Goal: Information Seeking & Learning: Learn about a topic

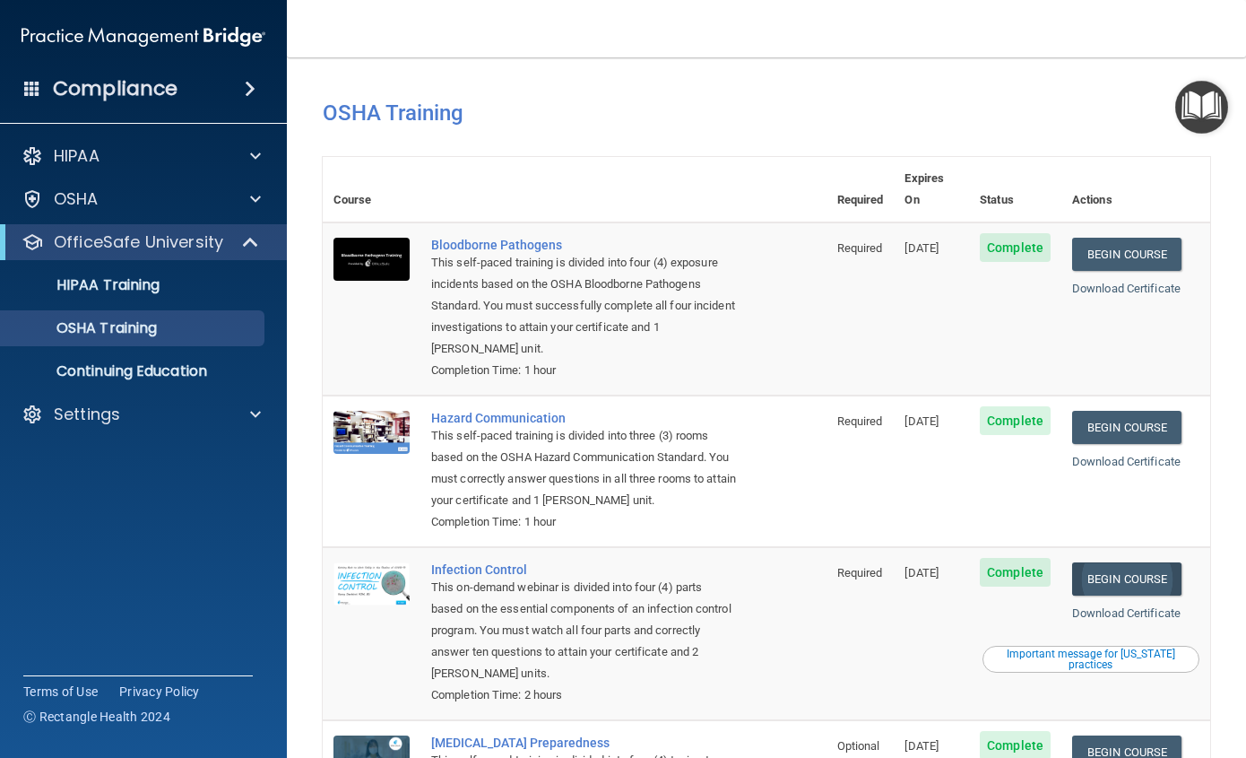
scroll to position [179, 0]
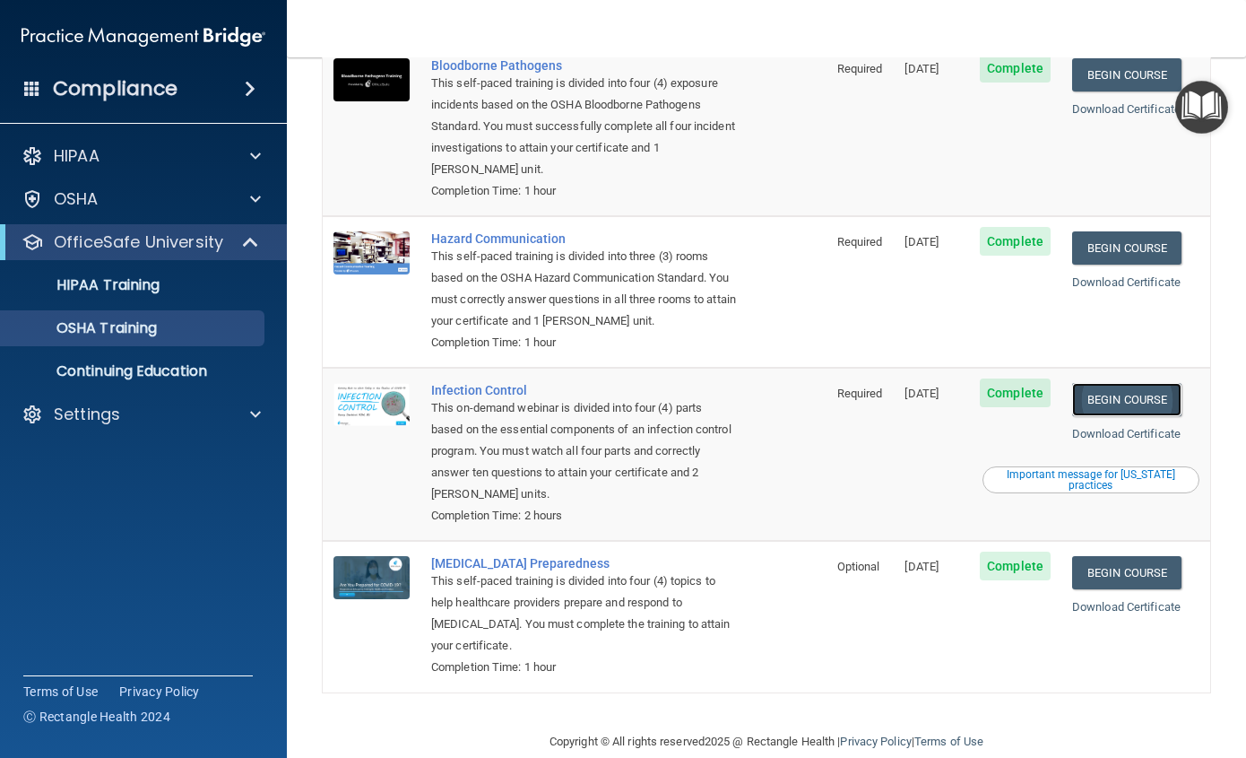
click at [1120, 383] on link "Begin Course" at bounding box center [1126, 399] width 109 height 33
click at [118, 322] on p "OSHA Training" at bounding box center [84, 328] width 145 height 18
click at [124, 281] on p "HIPAA Training" at bounding box center [86, 285] width 148 height 18
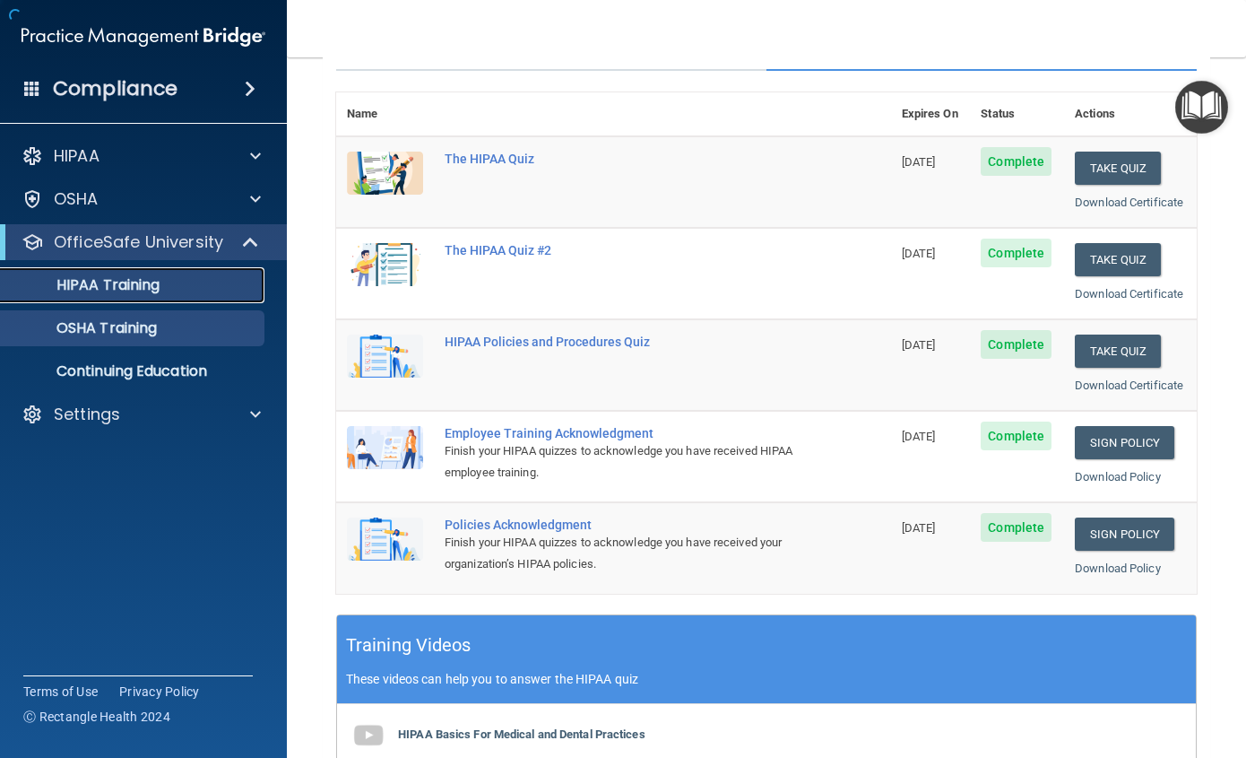
scroll to position [647, 0]
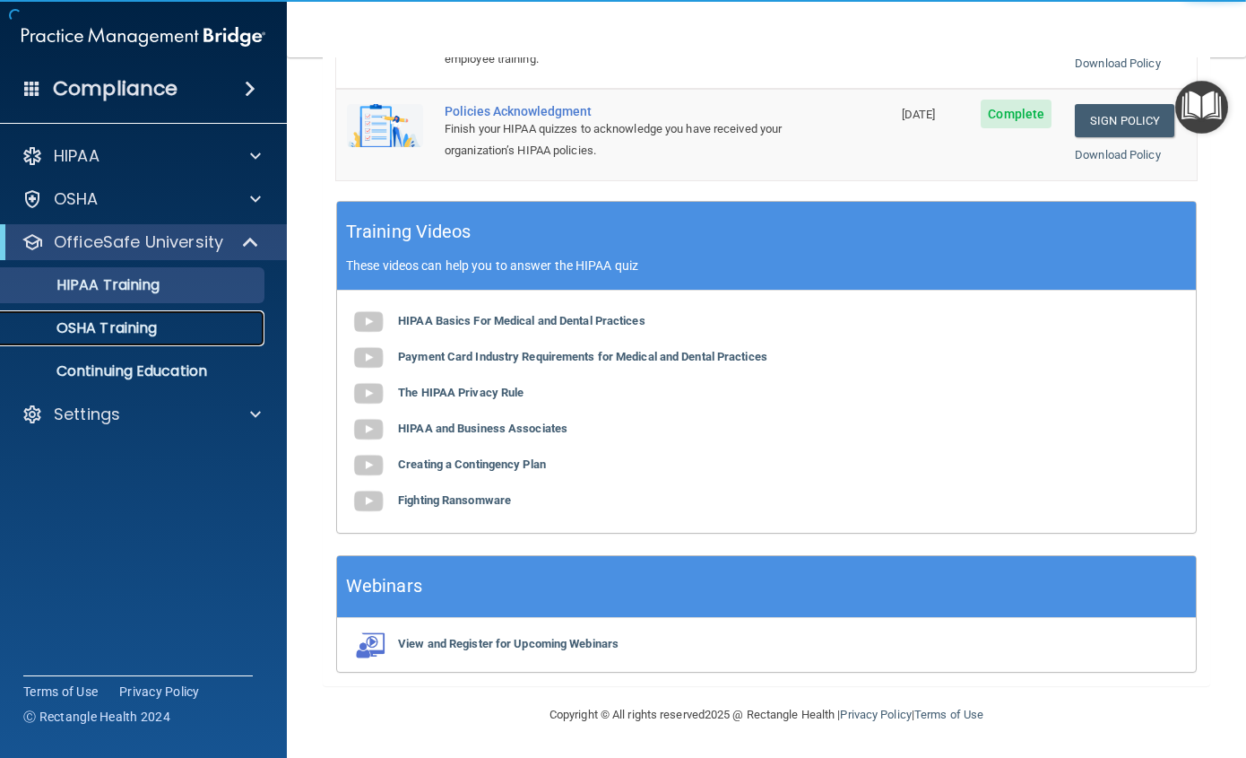
click at [128, 326] on p "OSHA Training" at bounding box center [84, 328] width 145 height 18
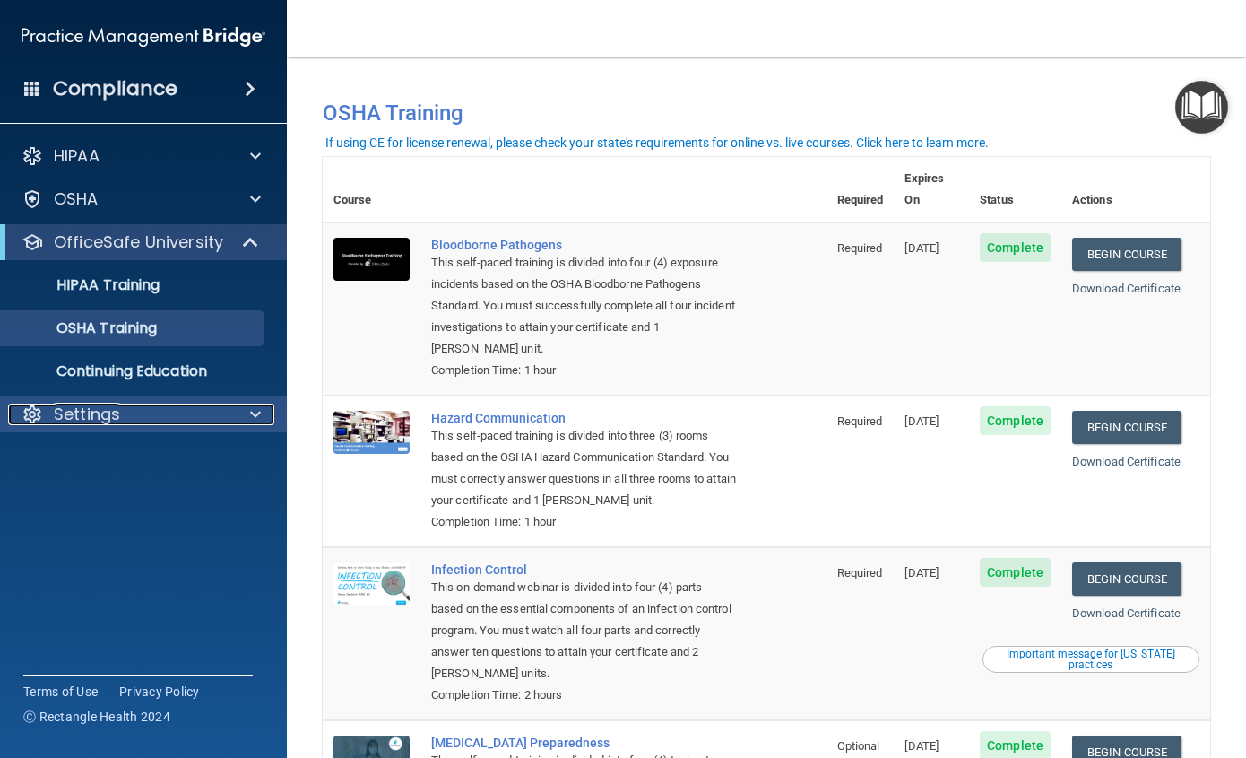
click at [90, 415] on p "Settings" at bounding box center [87, 414] width 66 height 22
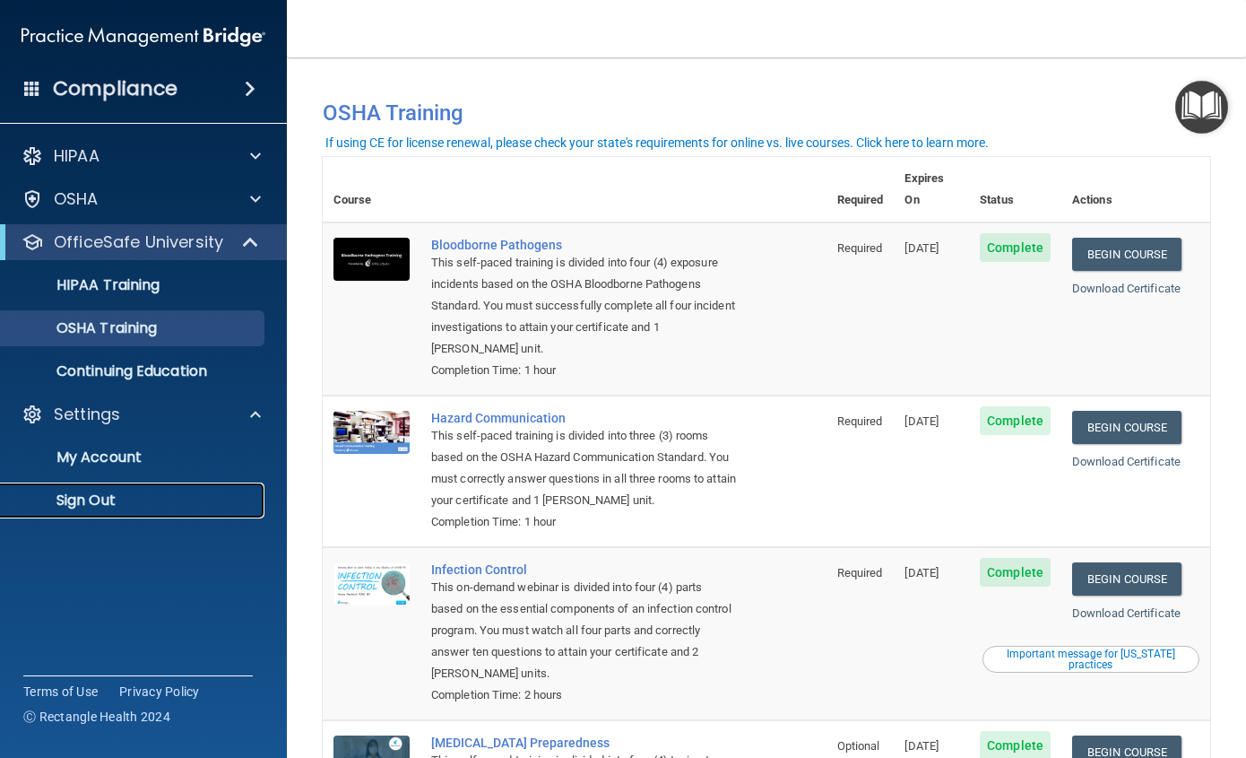
click at [89, 495] on p "Sign Out" at bounding box center [134, 500] width 245 height 18
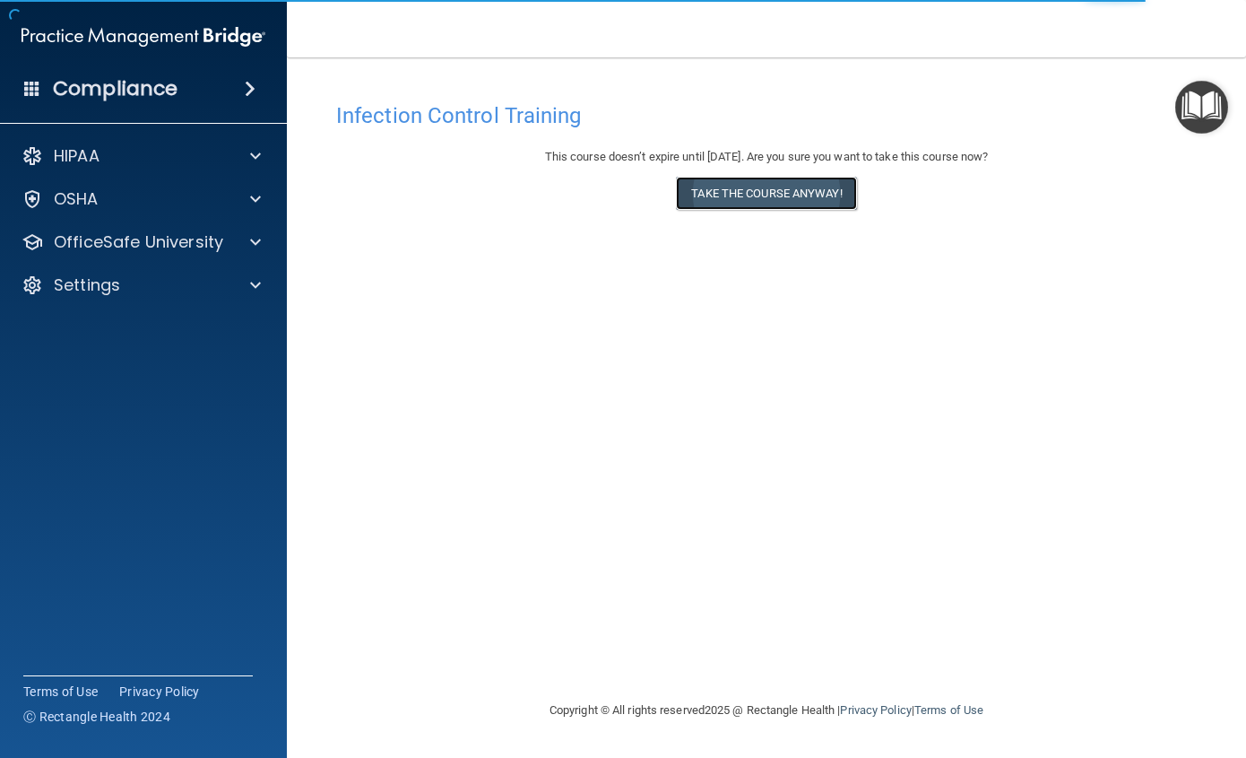
click at [785, 197] on button "Take the course anyway!" at bounding box center [766, 193] width 180 height 33
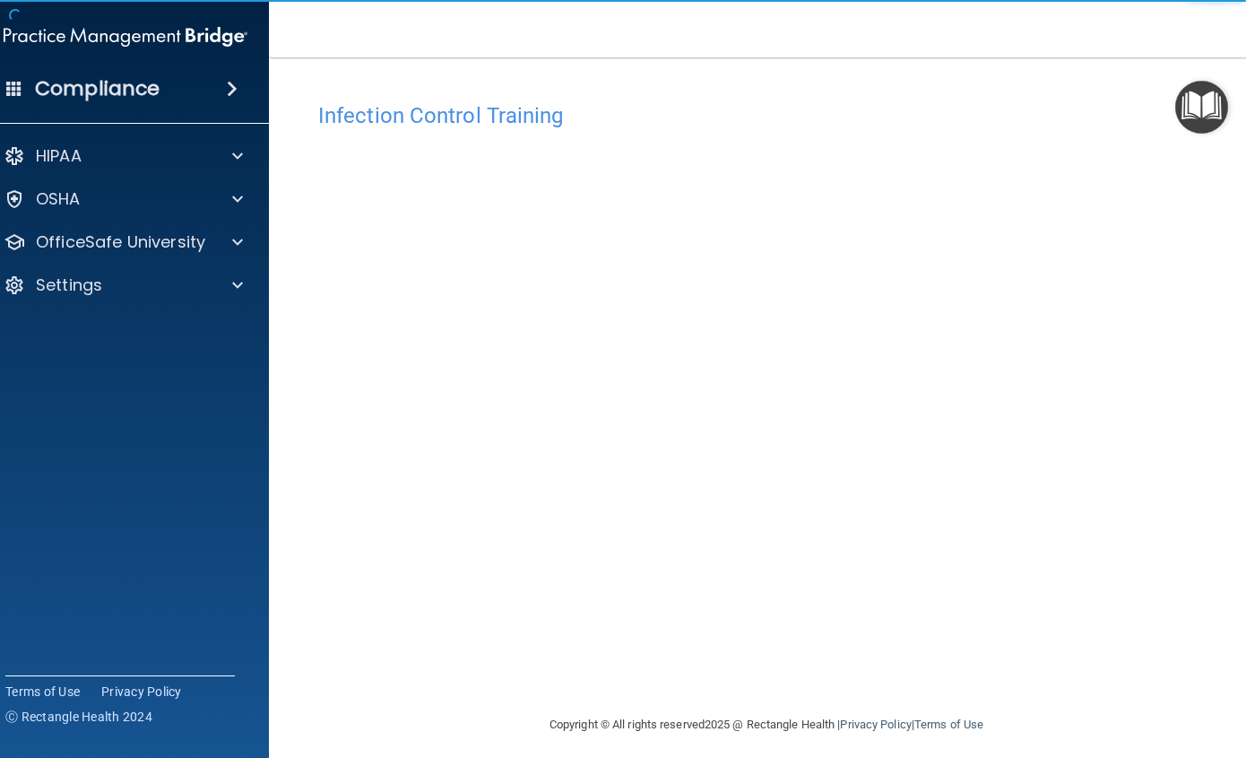
scroll to position [10, 0]
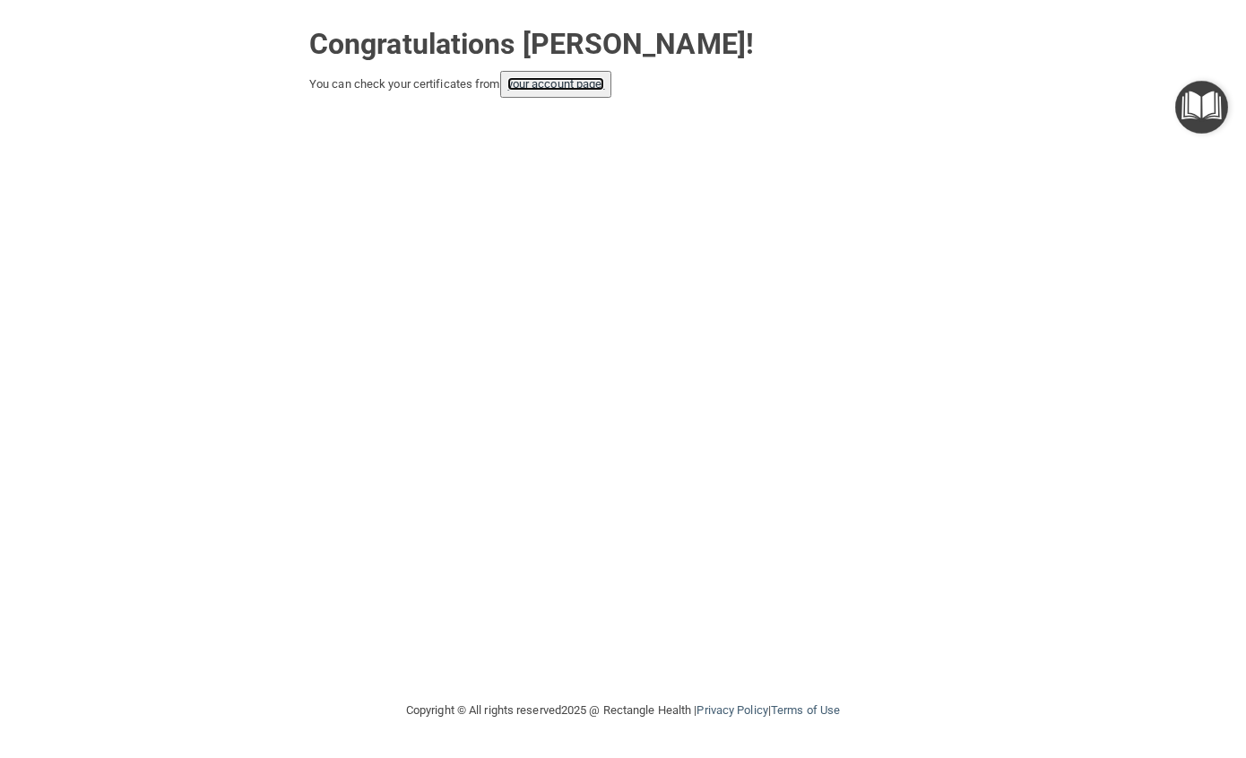
click at [570, 84] on link "your account page!" at bounding box center [556, 83] width 98 height 13
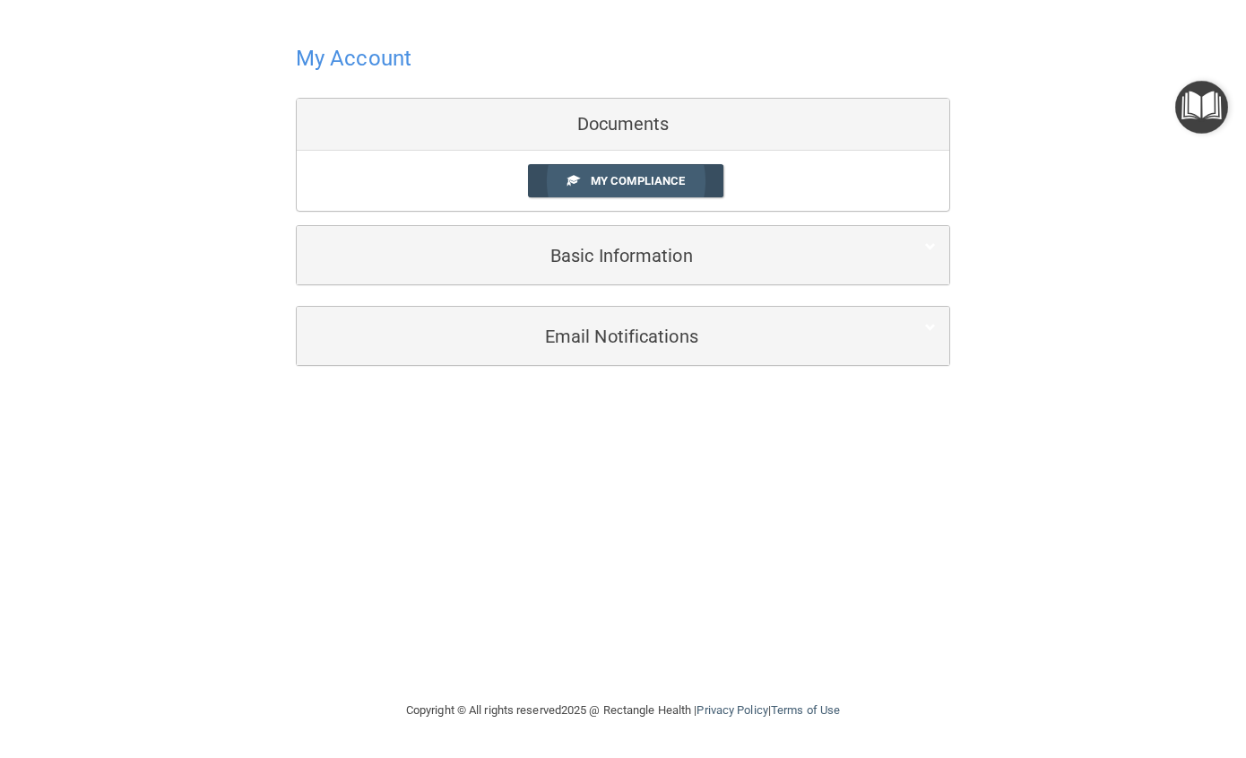
click at [636, 172] on link "My Compliance" at bounding box center [626, 180] width 196 height 33
